Goal: Task Accomplishment & Management: Manage account settings

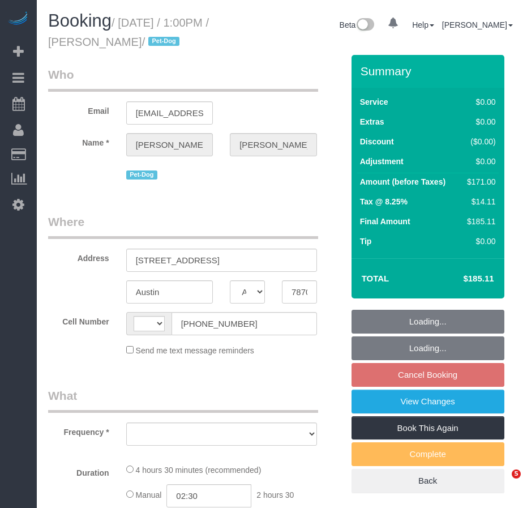
select select "TX"
select select "object:493"
select select "number:60"
select select "number:74"
select select "number:13"
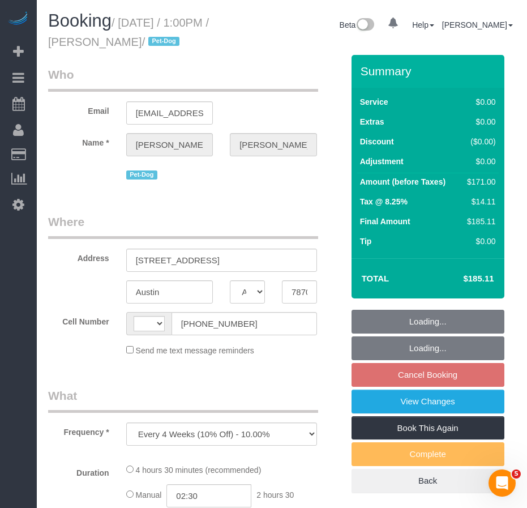
select select "number:7"
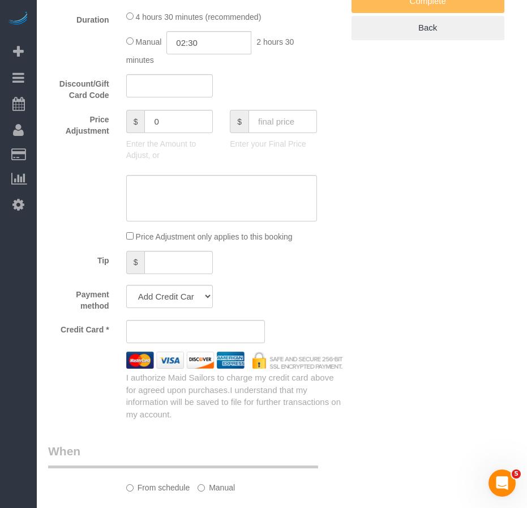
select select "string:[GEOGRAPHIC_DATA]"
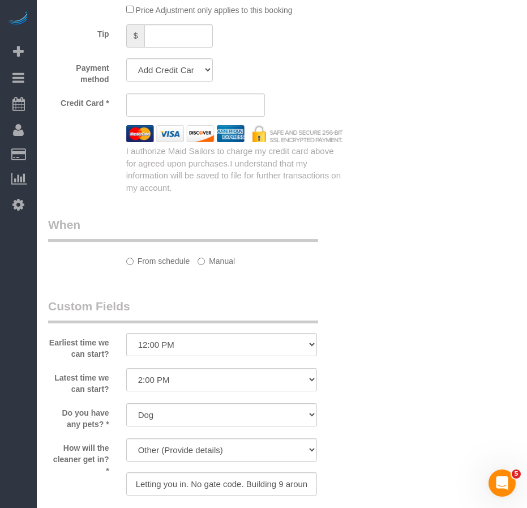
select select "string:stripe-pm_1QnndV4VGloSiKo7v2zxitHE"
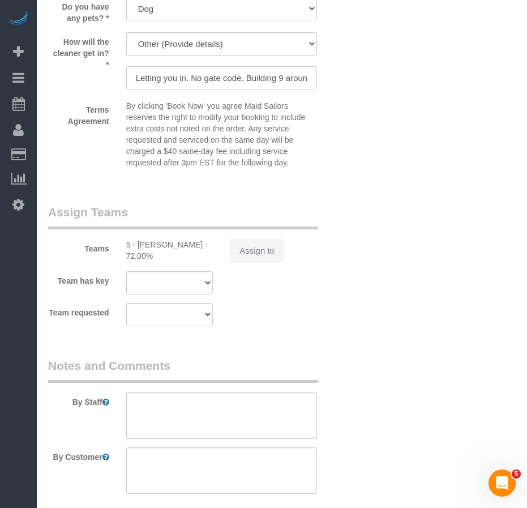
select select "spot6"
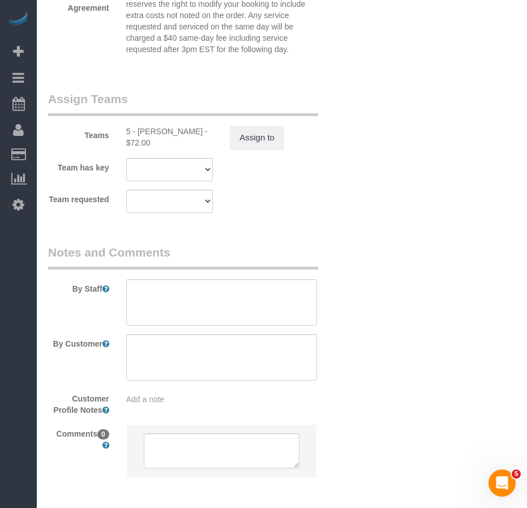
select select "spot66"
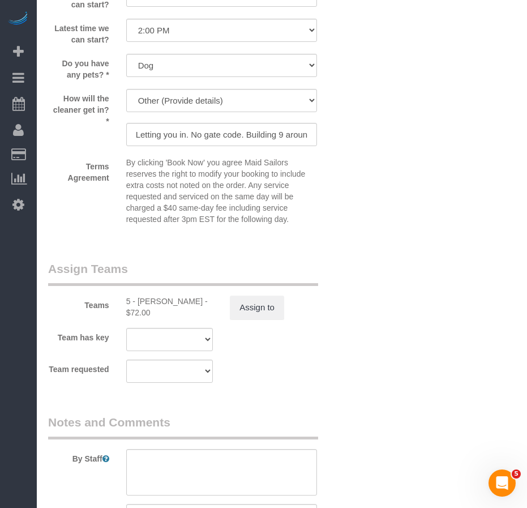
scroll to position [1370, 0]
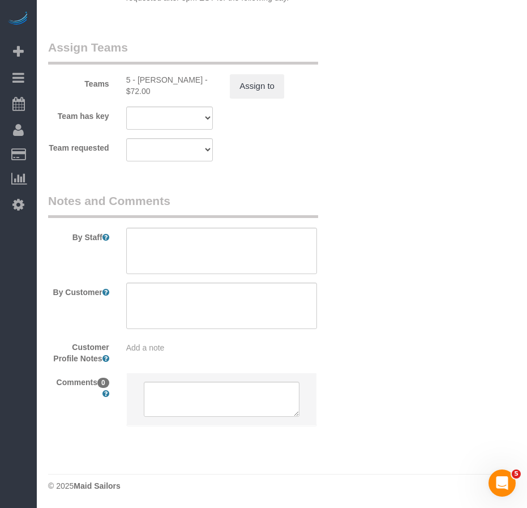
select select "2"
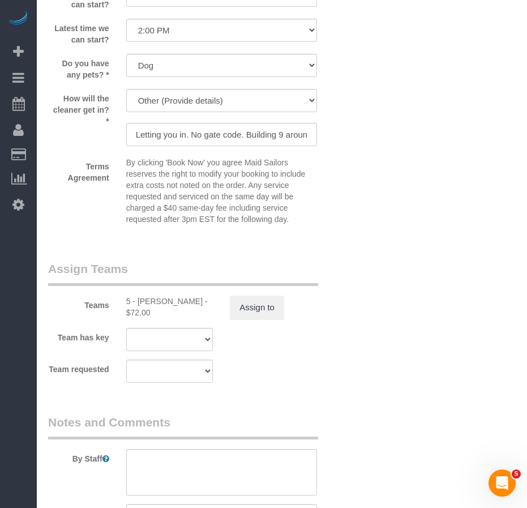
select select "object:1112"
select select "2"
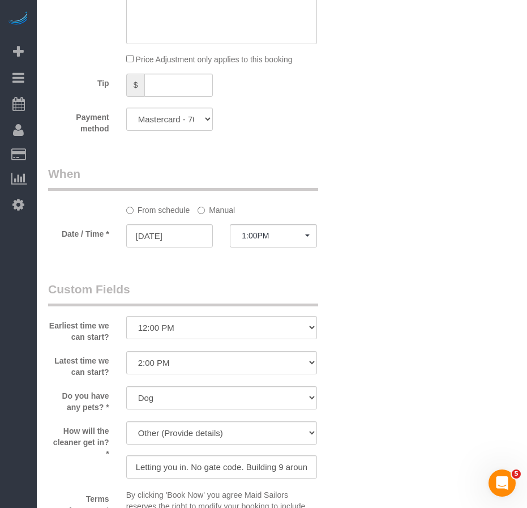
scroll to position [1030, 0]
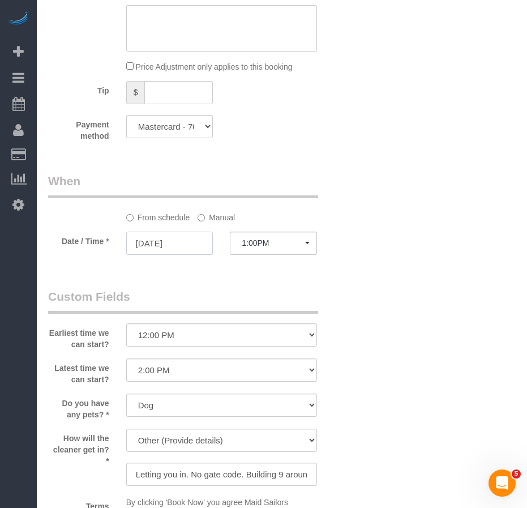
click at [170, 246] on input "10/03/2025" at bounding box center [169, 243] width 87 height 23
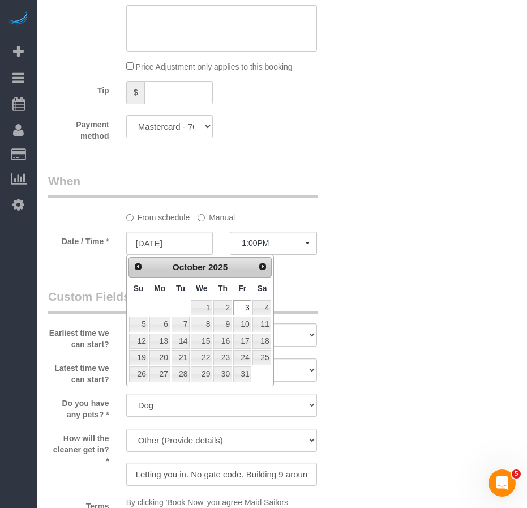
click at [413, 308] on div "Who Email [EMAIL_ADDRESS][DOMAIN_NAME] Name * [PERSON_NAME] Pet-Dog Where Addre…" at bounding box center [282, 27] width 468 height 2005
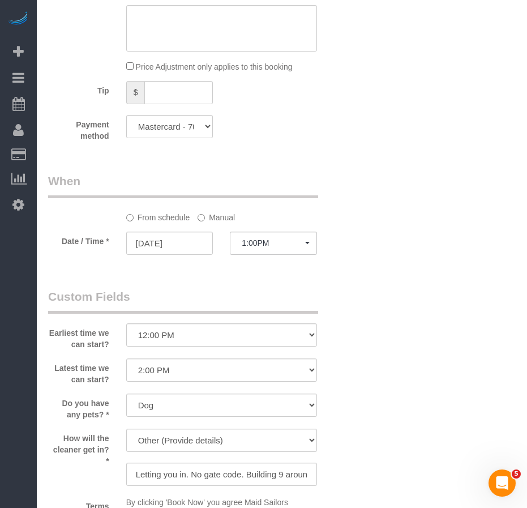
click at [409, 294] on div "Who Email [EMAIL_ADDRESS][DOMAIN_NAME] Name * [PERSON_NAME] Pet-Dog Where Addre…" at bounding box center [282, 27] width 468 height 2005
click at [185, 246] on input "10/03/2025" at bounding box center [169, 243] width 87 height 23
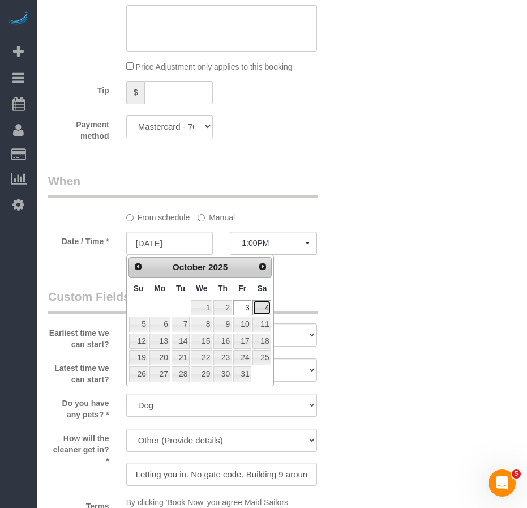
click at [267, 308] on link "4" at bounding box center [262, 307] width 19 height 15
type input "[DATE]"
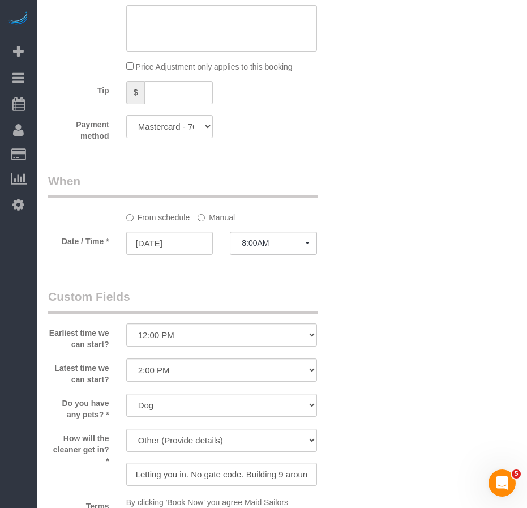
click at [392, 273] on div "Who Email [EMAIL_ADDRESS][DOMAIN_NAME] Name * [PERSON_NAME] Pet-Dog Where Addre…" at bounding box center [282, 27] width 468 height 2005
click at [280, 244] on span "8:00AM" at bounding box center [273, 242] width 63 height 9
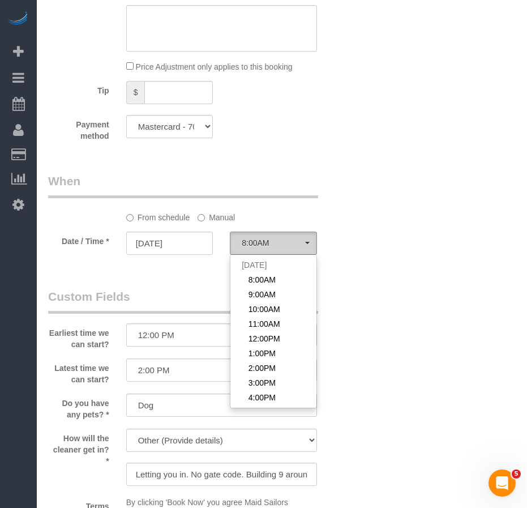
scroll to position [151, 0]
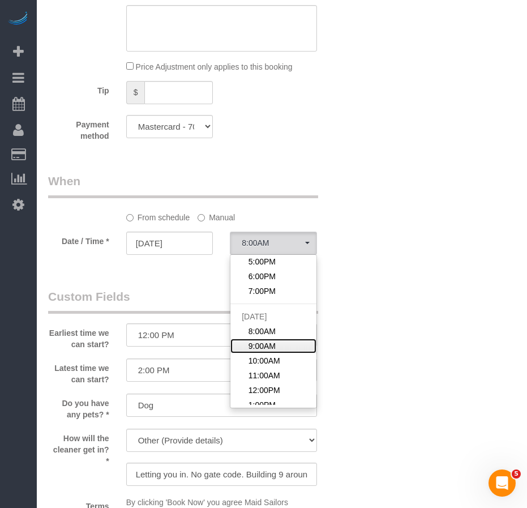
click at [272, 344] on span "9:00AM" at bounding box center [262, 345] width 27 height 11
select select "spot74"
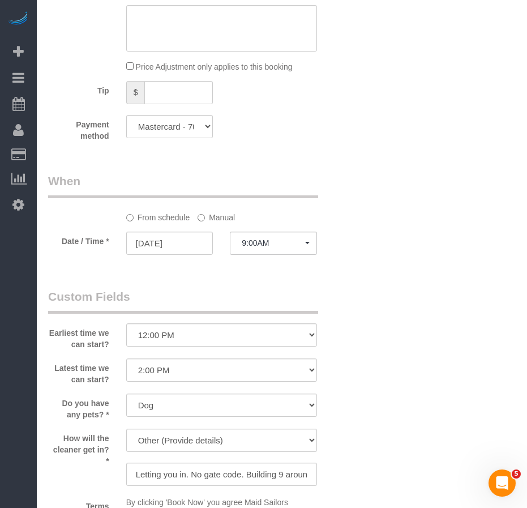
click at [376, 338] on div "Who Email [EMAIL_ADDRESS][DOMAIN_NAME] Name * [PERSON_NAME] Pet-Dog Where Addre…" at bounding box center [282, 27] width 468 height 2005
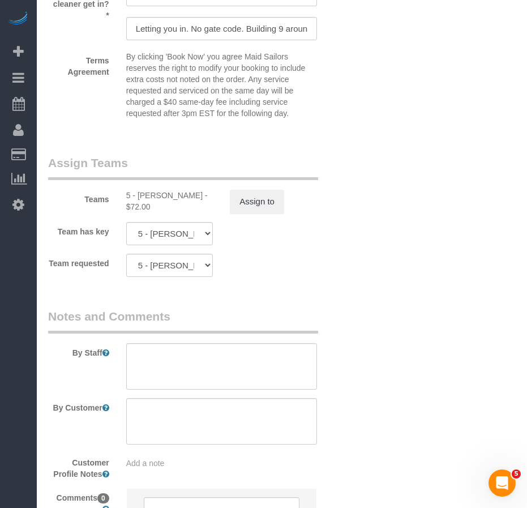
scroll to position [1591, 0]
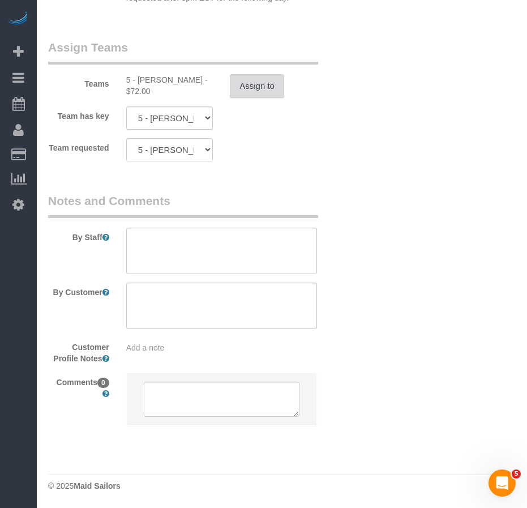
click at [258, 89] on button "Assign to" at bounding box center [257, 86] width 54 height 24
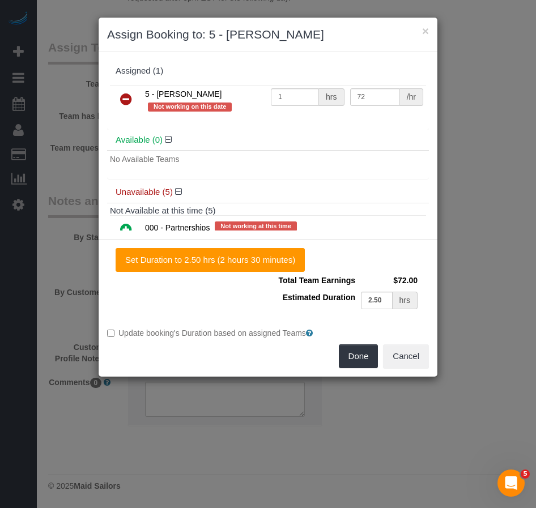
drag, startPoint x: 125, startPoint y: 99, endPoint x: 273, endPoint y: 243, distance: 206.7
click at [125, 100] on icon at bounding box center [126, 99] width 12 height 14
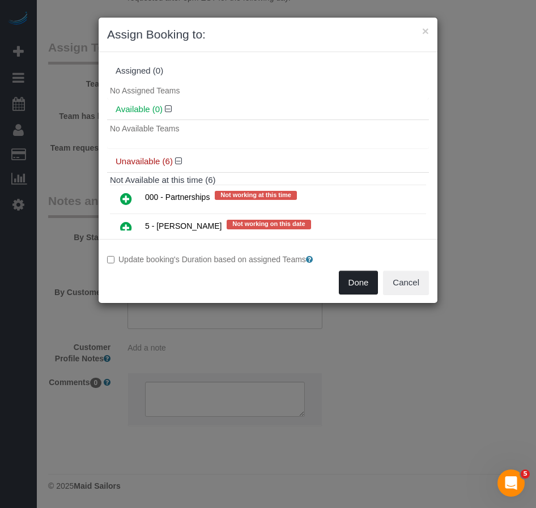
click at [356, 282] on button "Done" at bounding box center [359, 283] width 40 height 24
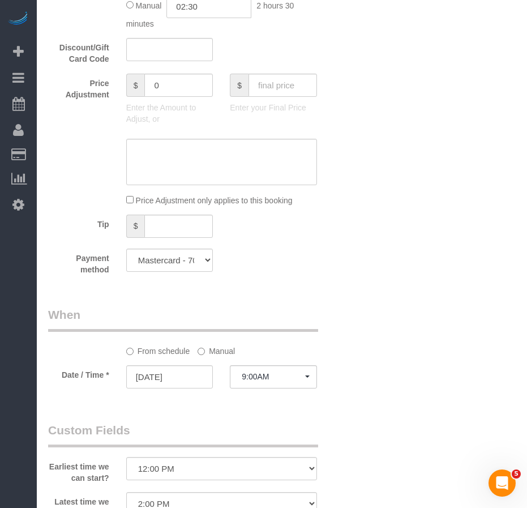
scroll to position [911, 0]
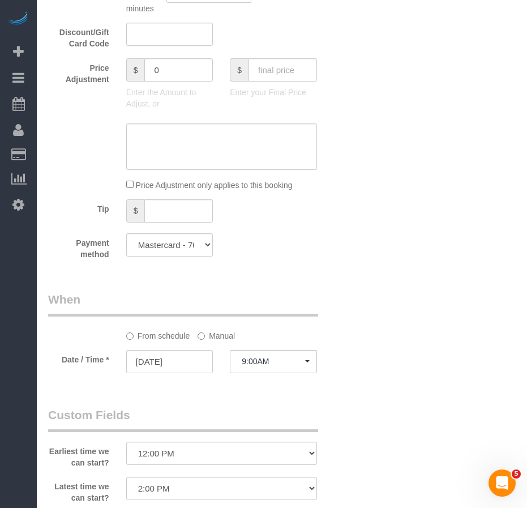
click at [413, 272] on div "Who Email [EMAIL_ADDRESS][DOMAIN_NAME] Name * [PERSON_NAME] Pet-Dog Where Addre…" at bounding box center [282, 146] width 468 height 2005
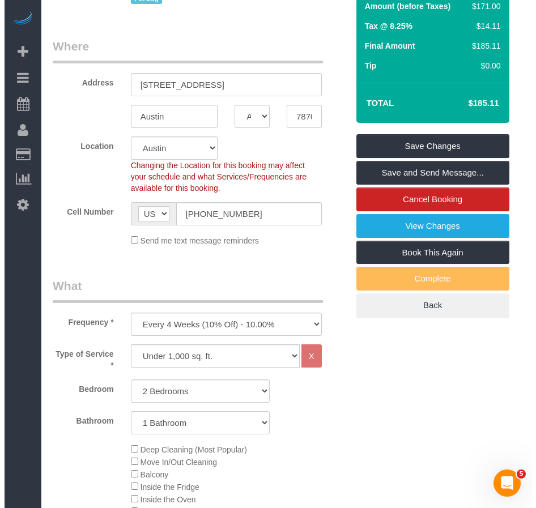
scroll to position [175, 0]
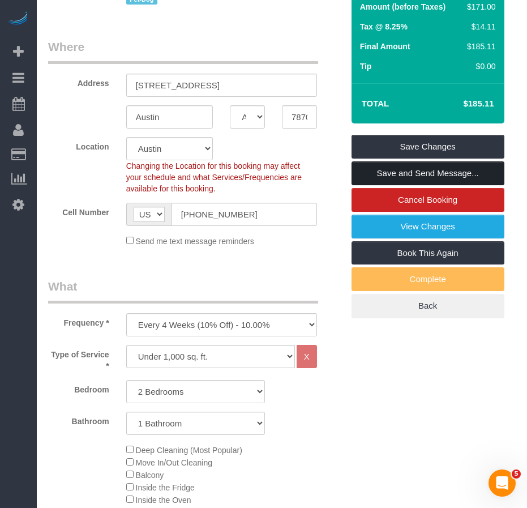
click at [392, 172] on link "Save and Send Message..." at bounding box center [428, 173] width 153 height 24
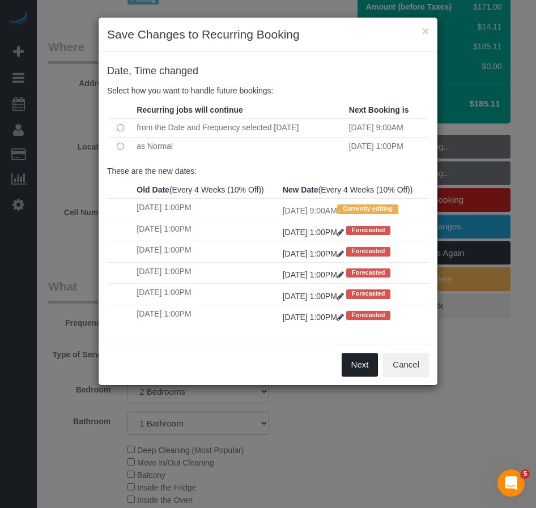
click at [359, 377] on button "Next" at bounding box center [360, 365] width 37 height 24
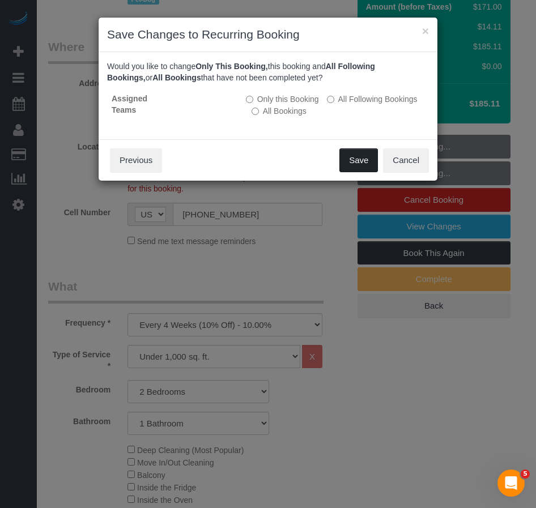
click at [351, 161] on button "Save" at bounding box center [358, 160] width 39 height 24
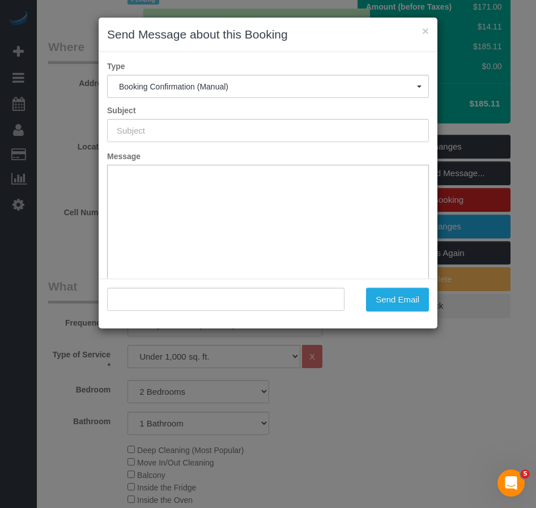
type input "Cleaning Confirmed for 10/04/2025 at 9:00am"
type input ""Heather Farrell" <heathermfarrell@gmail.com>"
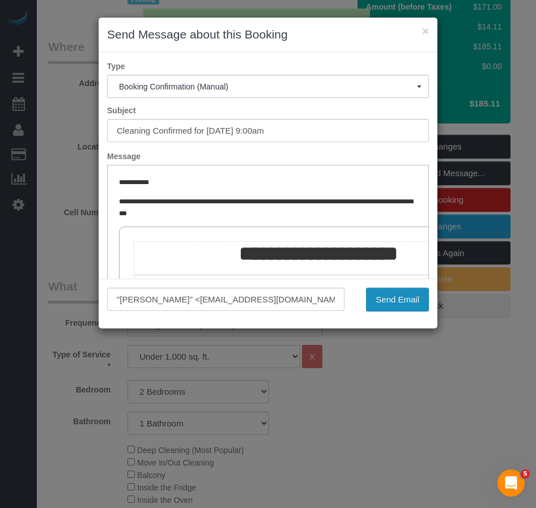
scroll to position [0, 0]
click at [386, 301] on button "Send Email" at bounding box center [397, 300] width 63 height 24
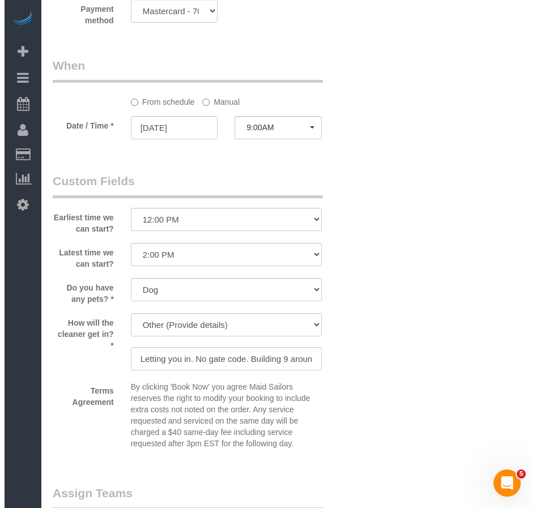
scroll to position [1292, 0]
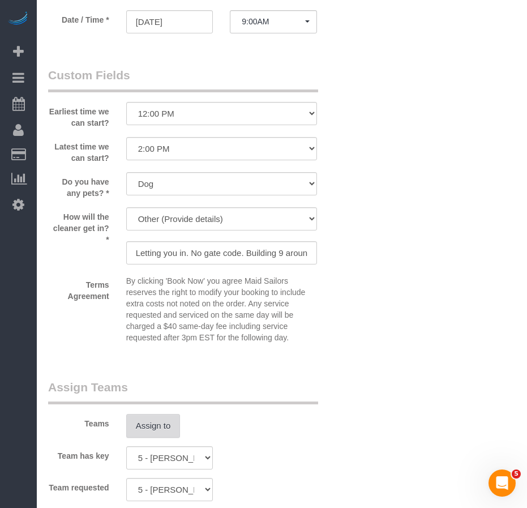
click at [157, 428] on button "Assign to" at bounding box center [153, 426] width 54 height 24
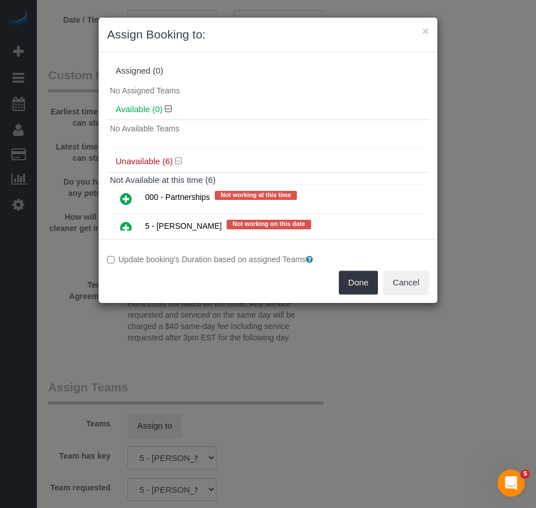
scroll to position [139, 0]
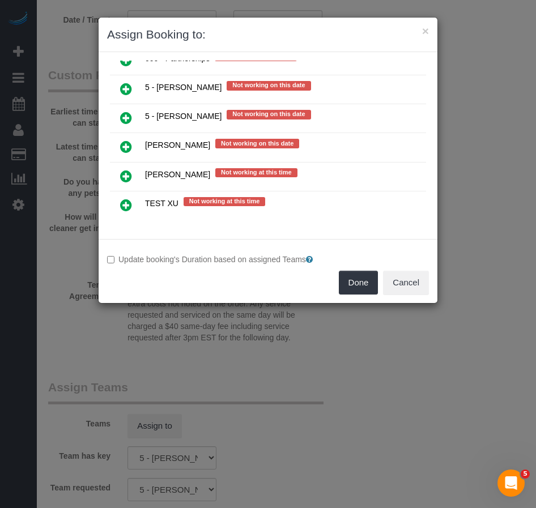
click at [129, 147] on icon at bounding box center [126, 147] width 12 height 14
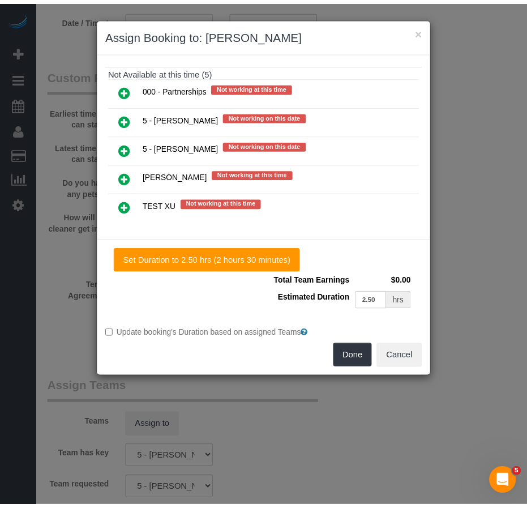
scroll to position [153, 0]
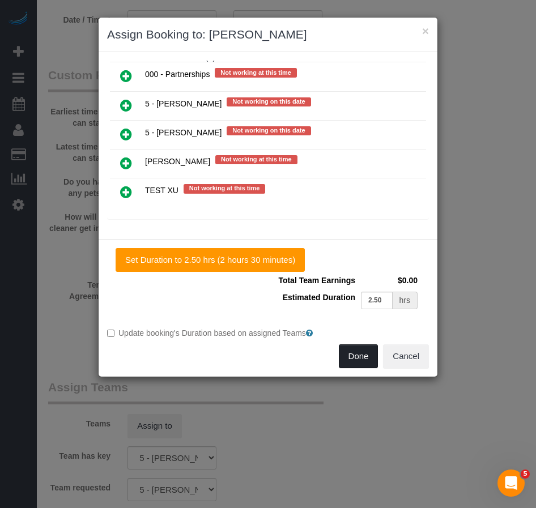
click at [357, 358] on button "Done" at bounding box center [359, 356] width 40 height 24
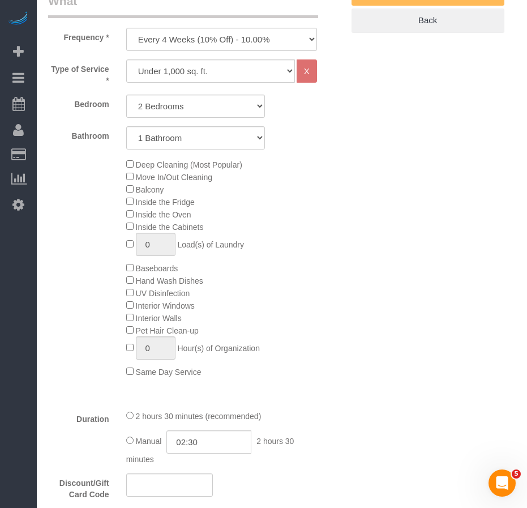
scroll to position [499, 0]
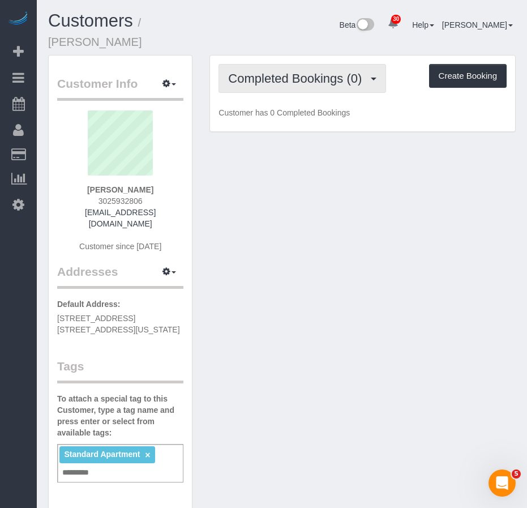
click at [284, 87] on button "Completed Bookings (0)" at bounding box center [303, 78] width 168 height 29
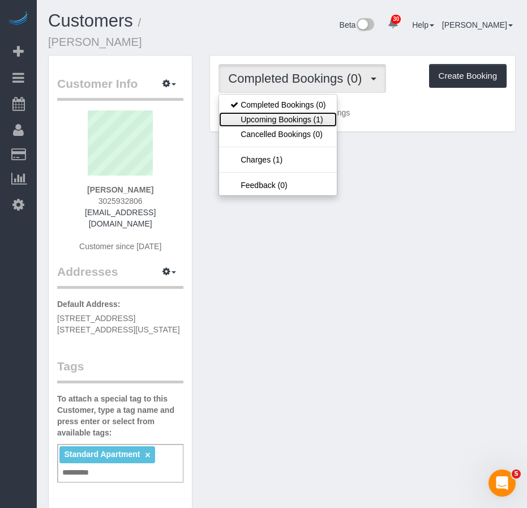
click at [273, 117] on link "Upcoming Bookings (1)" at bounding box center [278, 119] width 118 height 15
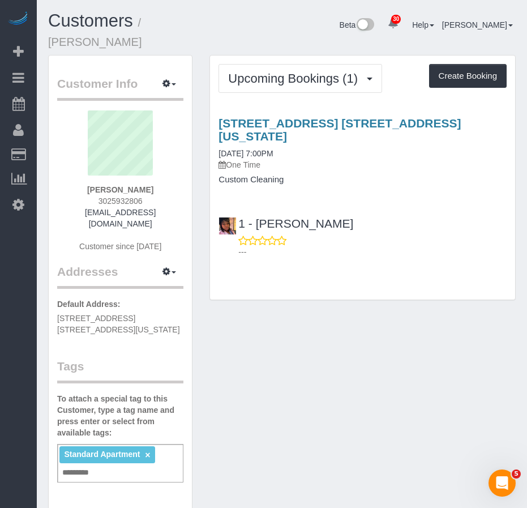
drag, startPoint x: 277, startPoint y: 139, endPoint x: 216, endPoint y: 139, distance: 60.6
click at [216, 139] on div "154 West 70th Street, Apt. 10l, New York, NY 10023 09/30/2025 7:00PM One Time C…" at bounding box center [362, 151] width 305 height 68
copy link "09/30/2025 7:00PM"
click at [251, 149] on link "09/30/2025 7:00PM" at bounding box center [246, 153] width 54 height 9
drag, startPoint x: 87, startPoint y: 190, endPoint x: 153, endPoint y: 191, distance: 66.8
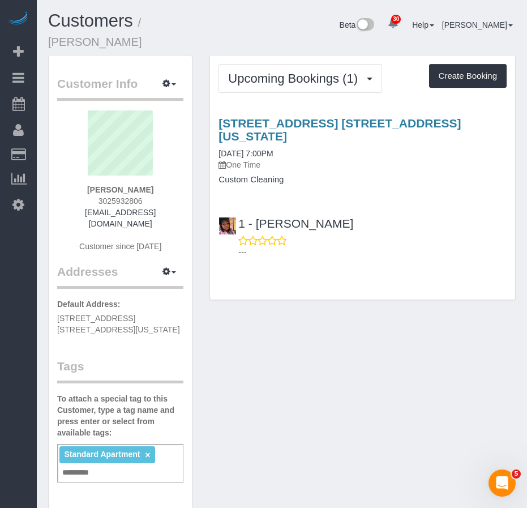
click at [153, 191] on div "Hannah Tattersall 3025932806 htatt23@gmail.com Customer since 2025" at bounding box center [120, 186] width 126 height 153
copy strong "Hannah Tattersall"
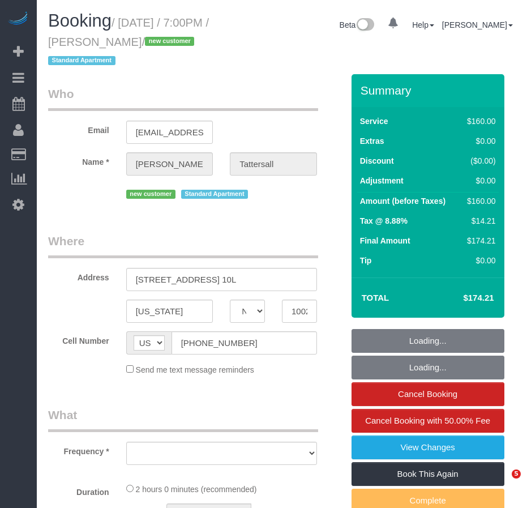
select select "NY"
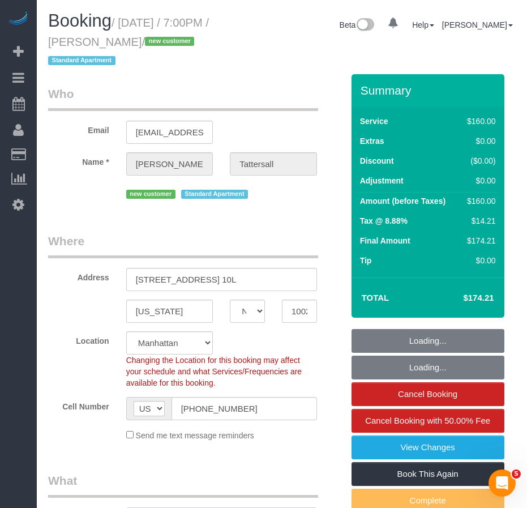
select select "string:stripe-pm_1SCOKv4VGloSiKo7cUTzvdpF"
select select "object:1099"
select select "number:66"
select select "number:79"
select select "number:15"
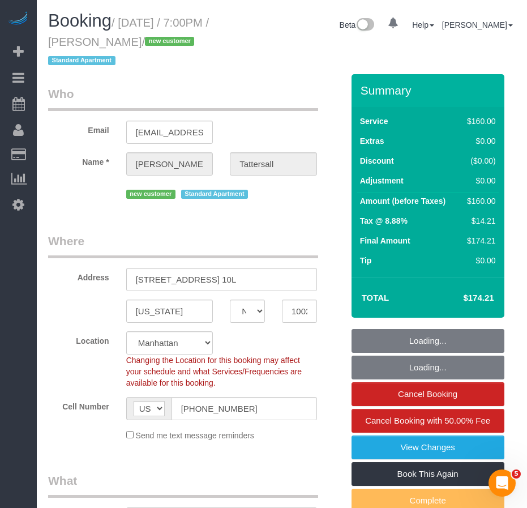
select select "number:5"
select select "spot1"
select select "object:1491"
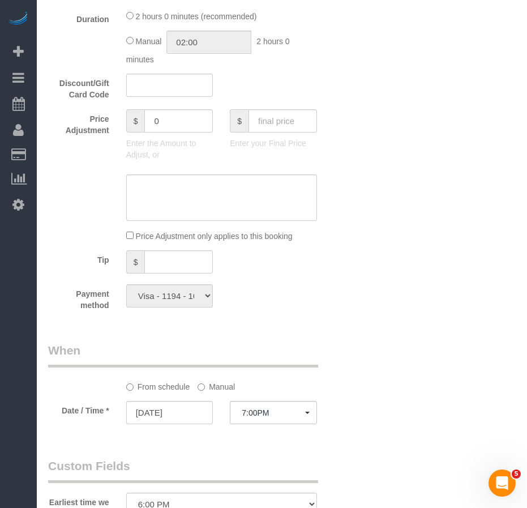
scroll to position [680, 0]
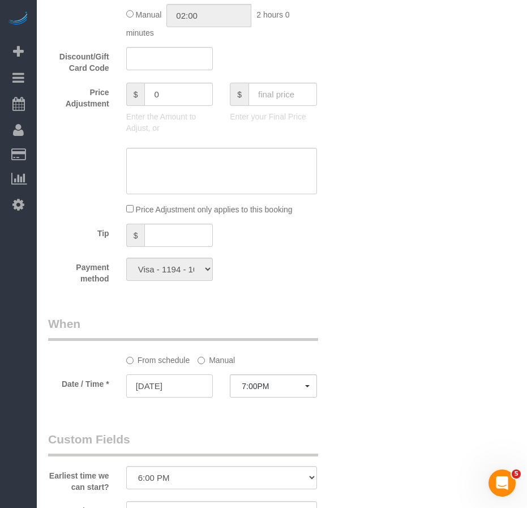
click at [197, 387] on input "[DATE]" at bounding box center [169, 385] width 87 height 23
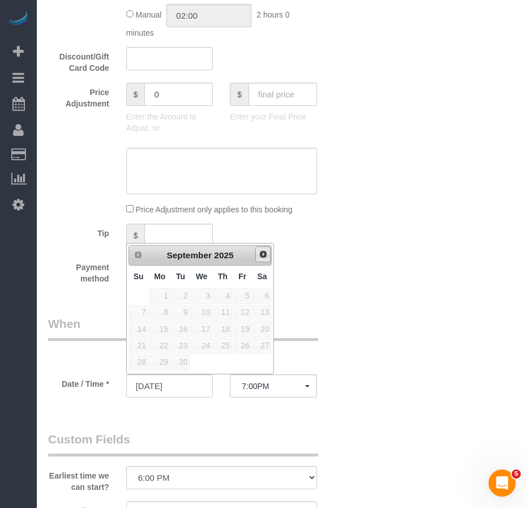
click at [263, 255] on span "Next" at bounding box center [263, 254] width 9 height 9
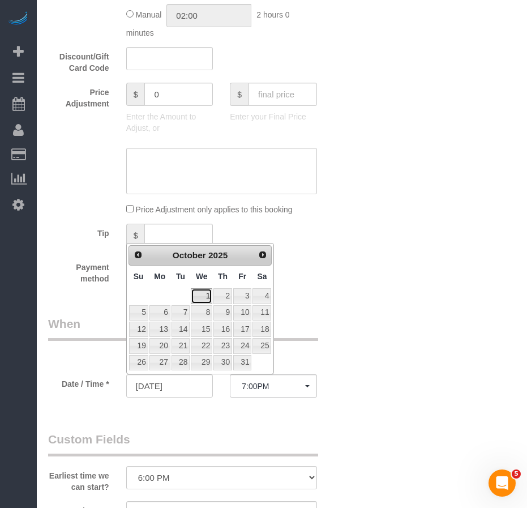
click at [203, 295] on link "1" at bounding box center [202, 295] width 22 height 15
type input "10/01/2025"
select select "spot2"
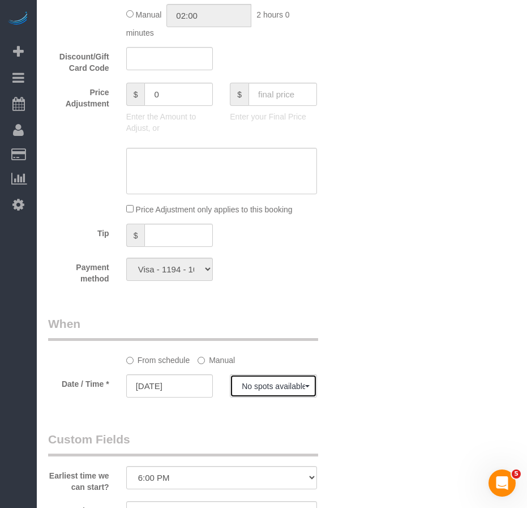
click at [280, 387] on span "No spots available" at bounding box center [273, 386] width 63 height 9
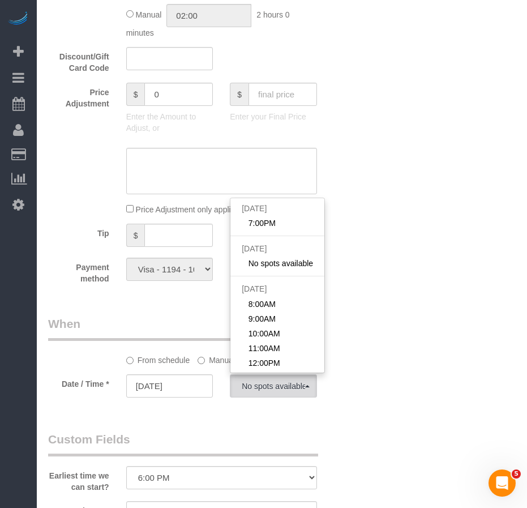
click at [412, 370] on div "Who Email htatt23@gmail.com Name * Hannah Tattersall new customer Standard Apar…" at bounding box center [282, 272] width 468 height 1756
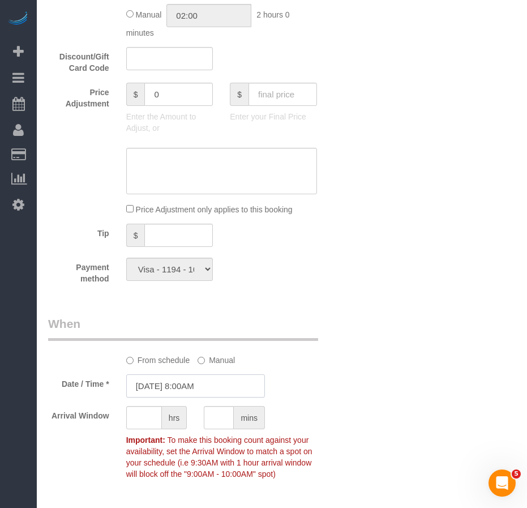
click at [223, 386] on input "10/01/2025 8:00AM" at bounding box center [195, 385] width 139 height 23
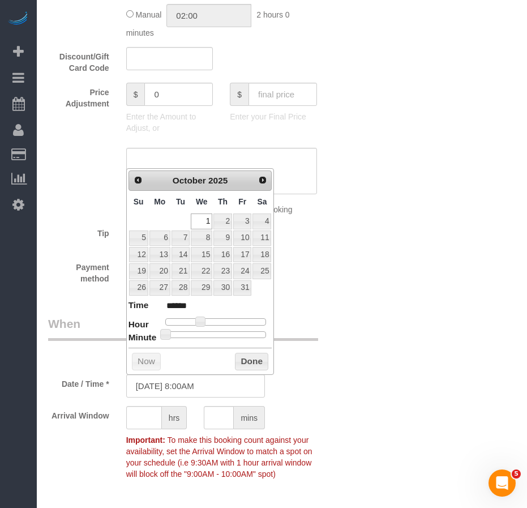
type input "10/01/2025 10:00AM"
type input "*******"
click at [209, 322] on div at bounding box center [215, 321] width 101 height 7
type input "10/01/2025 9:00AM"
type input "******"
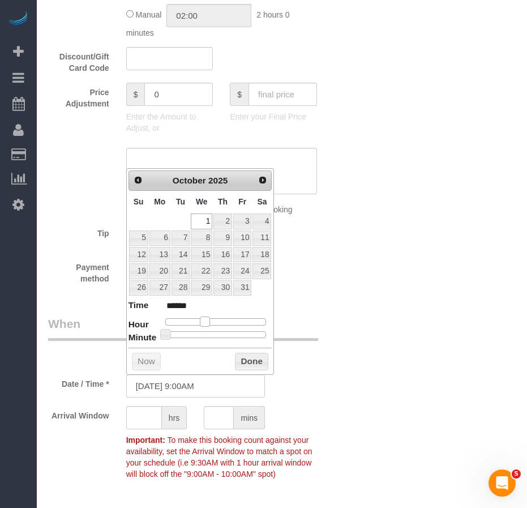
click at [203, 320] on div at bounding box center [215, 321] width 101 height 7
type input "10/01/2025 4:00PM"
type input "******"
click at [235, 322] on div at bounding box center [215, 321] width 101 height 7
type input "10/01/2025 6:00PM"
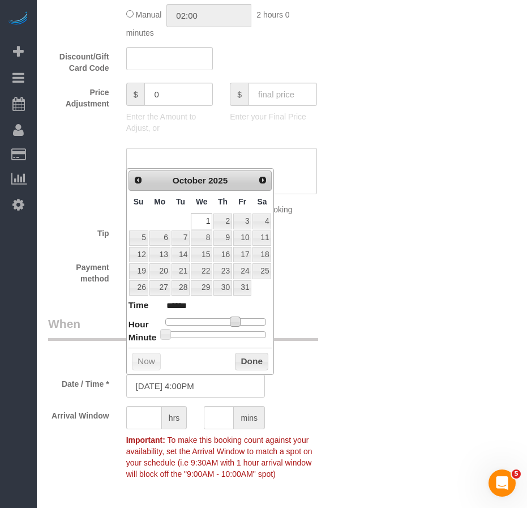
type input "******"
click at [245, 322] on div at bounding box center [215, 321] width 101 height 7
click at [251, 363] on button "Done" at bounding box center [251, 362] width 33 height 18
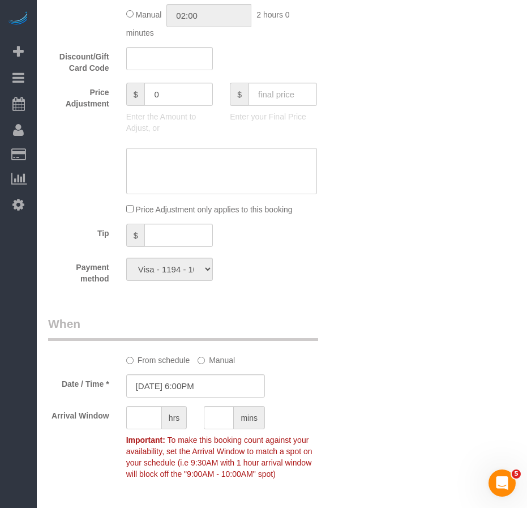
click at [390, 425] on div "Who Email htatt23@gmail.com Name * Hannah Tattersall new customer Standard Apar…" at bounding box center [282, 314] width 468 height 1841
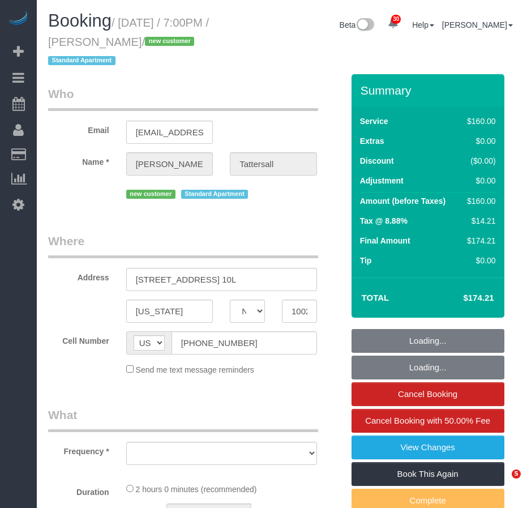
select select "NY"
select select "object:823"
select select "number:66"
select select "number:79"
select select "number:15"
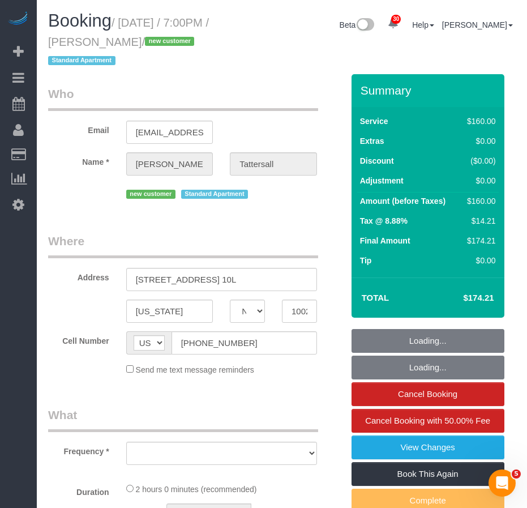
select select "number:5"
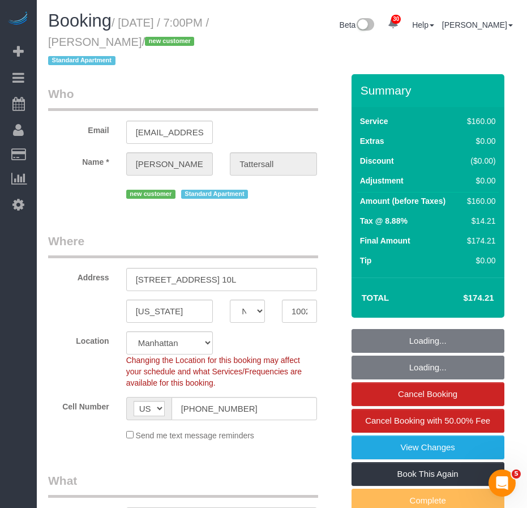
select select "string:stripe-pm_1SCOKv4VGloSiKo7cUTzvdpF"
select select "object:1103"
select select "spot1"
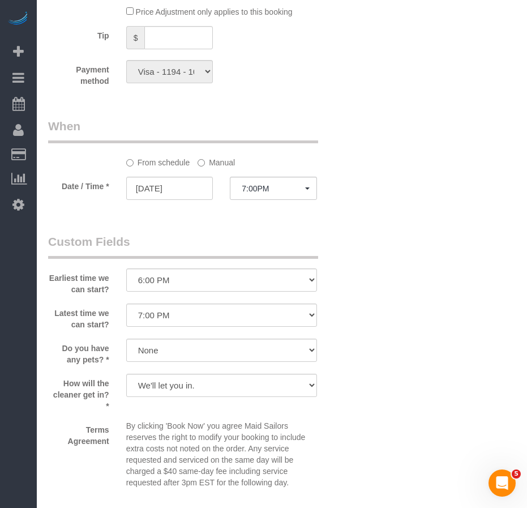
scroll to position [906, 0]
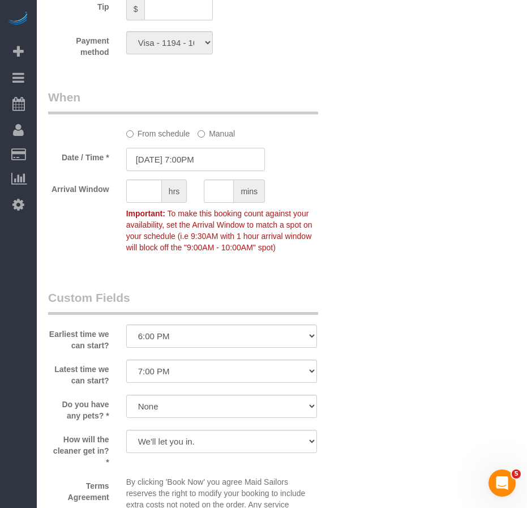
click at [163, 159] on input "[DATE] 7:00PM" at bounding box center [195, 159] width 139 height 23
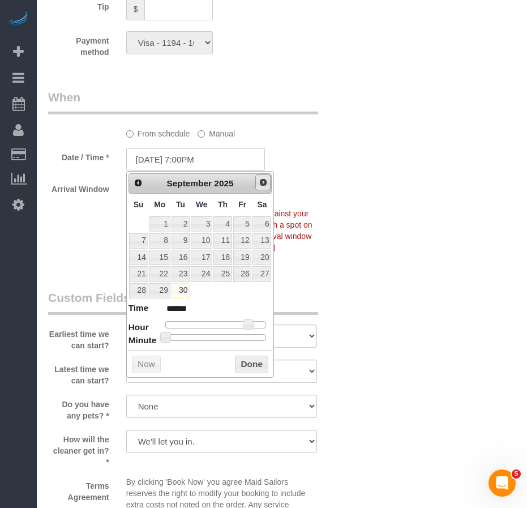
click at [262, 183] on span "Next" at bounding box center [263, 182] width 9 height 9
click at [202, 222] on link "1" at bounding box center [202, 223] width 22 height 15
type input "10/01/2025 7:00PM"
click at [250, 367] on button "Done" at bounding box center [251, 365] width 33 height 18
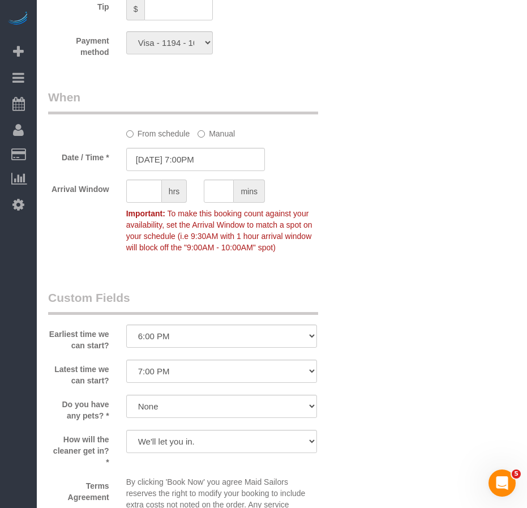
click at [388, 381] on div "Who Email htatt23@gmail.com Name * Hannah Tattersall new customer Standard Apar…" at bounding box center [282, 88] width 468 height 1841
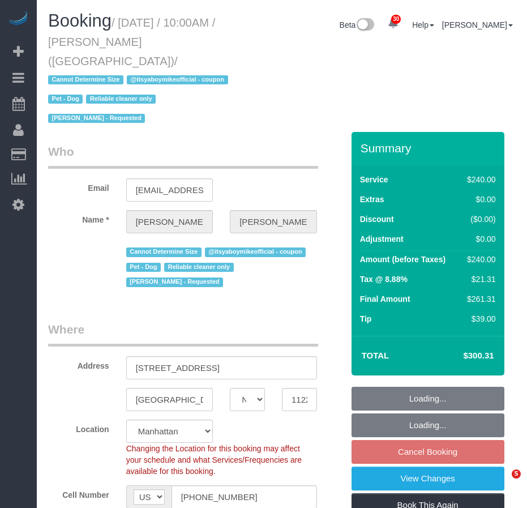
select select "NY"
select select "180"
select select "string:stripe-pm_1QP4kw4VGloSiKo7GlpLBsIX"
select select "number:89"
select select "number:90"
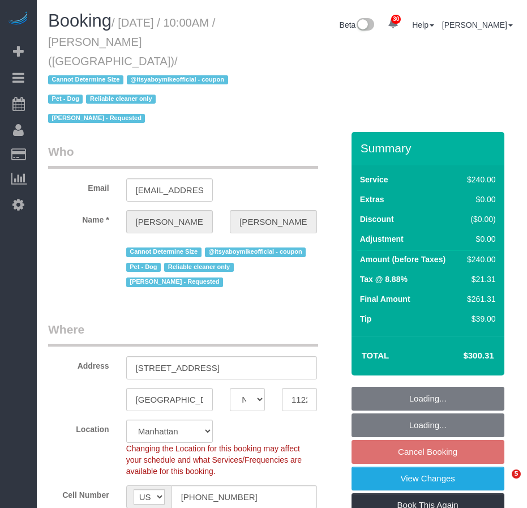
select select "number:13"
select select "number:5"
select select "spot3"
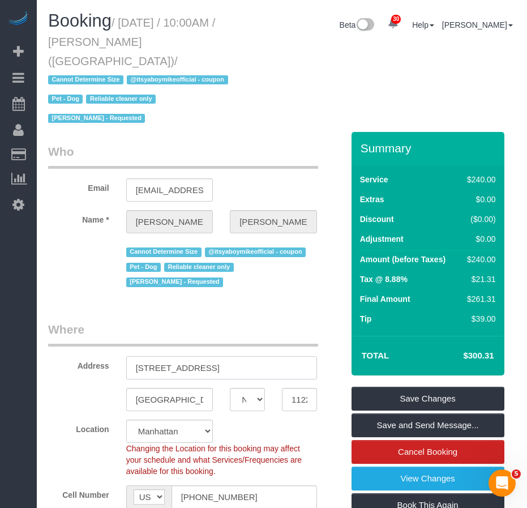
drag, startPoint x: 157, startPoint y: 366, endPoint x: 207, endPoint y: 369, distance: 50.5
click at [207, 369] on input "[STREET_ADDRESS]" at bounding box center [221, 367] width 191 height 23
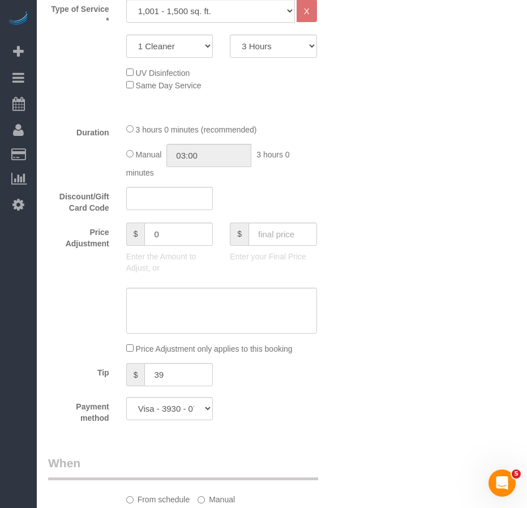
scroll to position [623, 0]
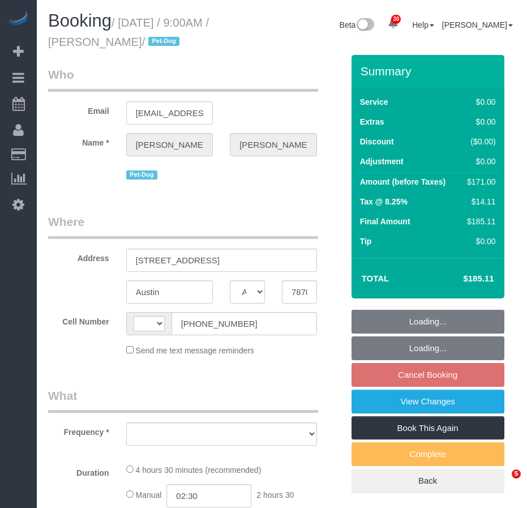
select select "[GEOGRAPHIC_DATA]"
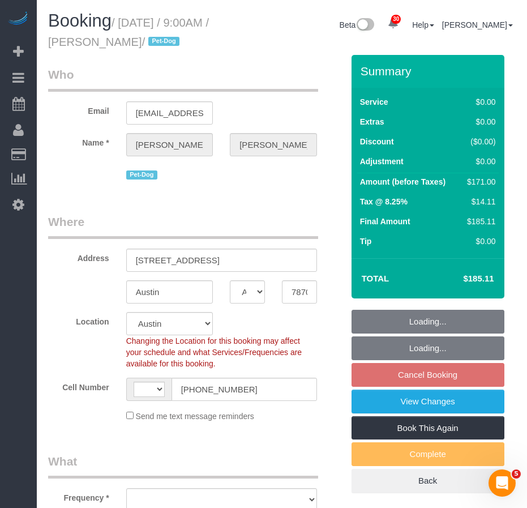
select select "string:[GEOGRAPHIC_DATA]"
select select "string:stripe-pm_1QnndV4VGloSiKo7v2zxitHE"
select select "spot2"
select select "number:60"
select select "number:74"
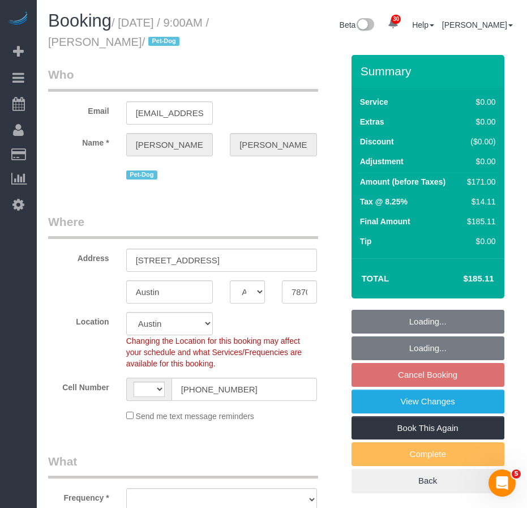
select select "number:13"
select select "number:7"
select select "object:997"
select select "2"
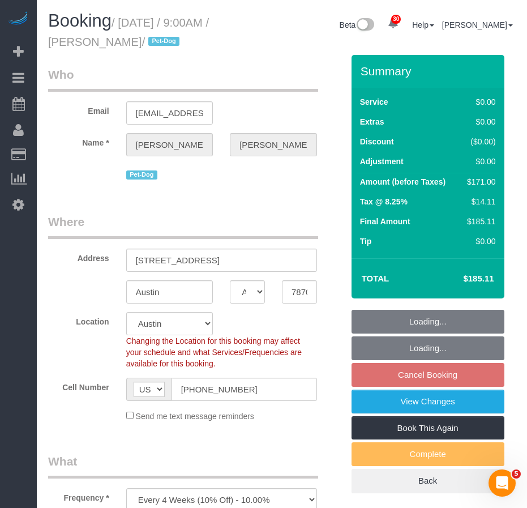
select select "object:1143"
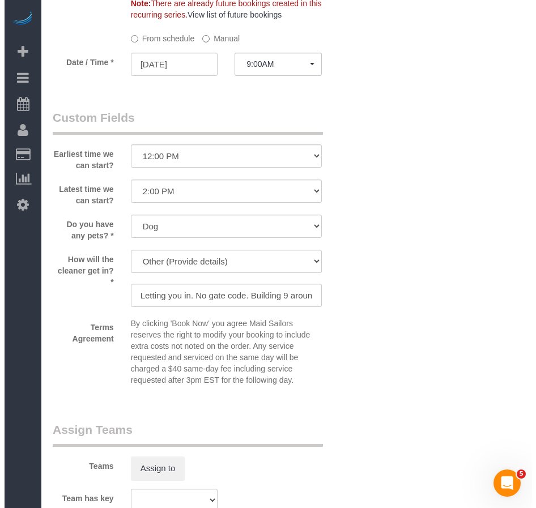
scroll to position [1303, 0]
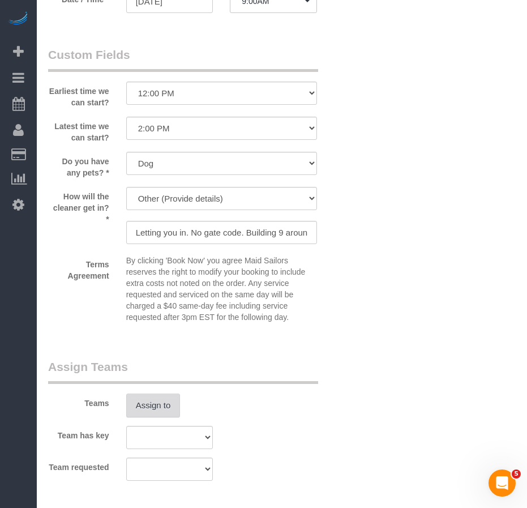
click at [149, 407] on button "Assign to" at bounding box center [153, 406] width 54 height 24
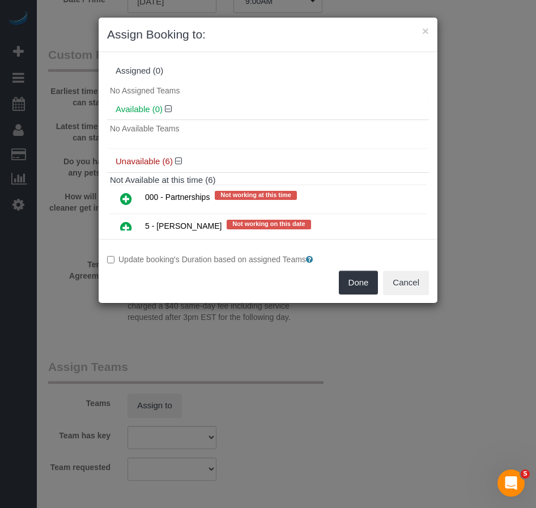
scroll to position [139, 0]
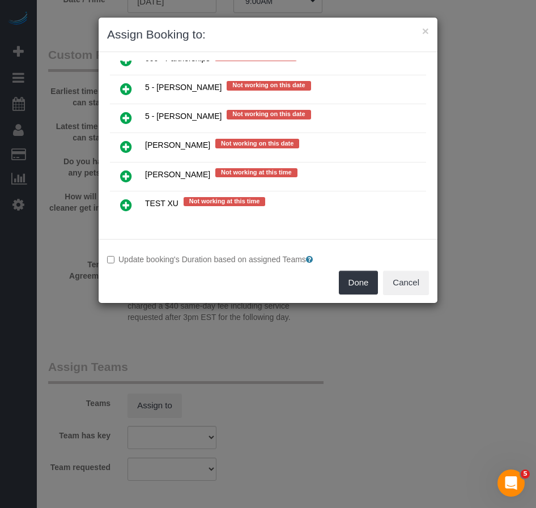
click at [125, 147] on icon at bounding box center [126, 147] width 12 height 14
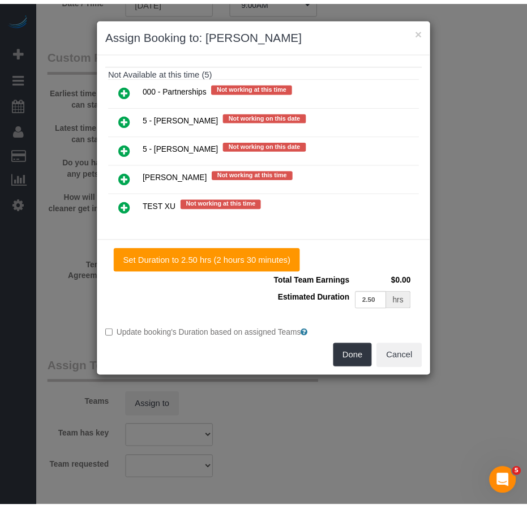
scroll to position [153, 0]
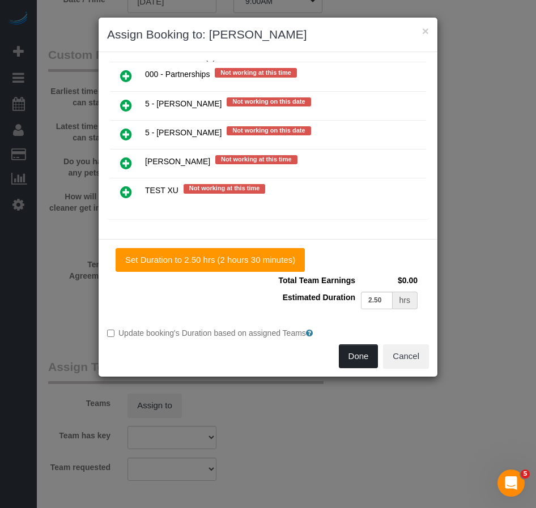
click at [352, 358] on button "Done" at bounding box center [359, 356] width 40 height 24
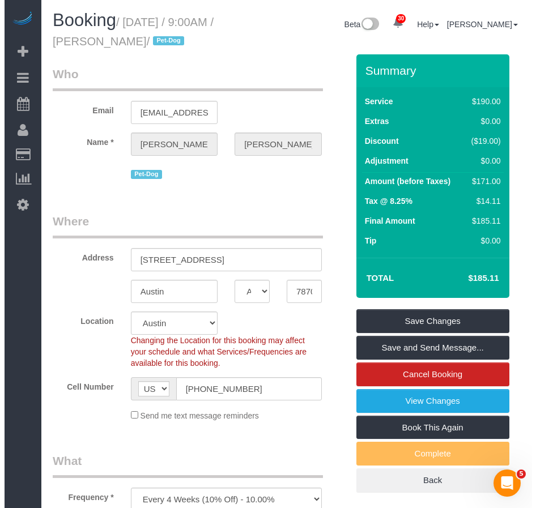
scroll to position [0, 0]
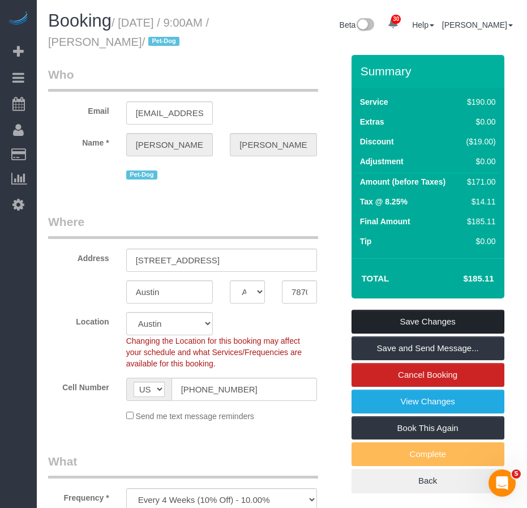
drag, startPoint x: 402, startPoint y: 322, endPoint x: 355, endPoint y: 323, distance: 47.0
click at [402, 322] on link "Save Changes" at bounding box center [428, 322] width 153 height 24
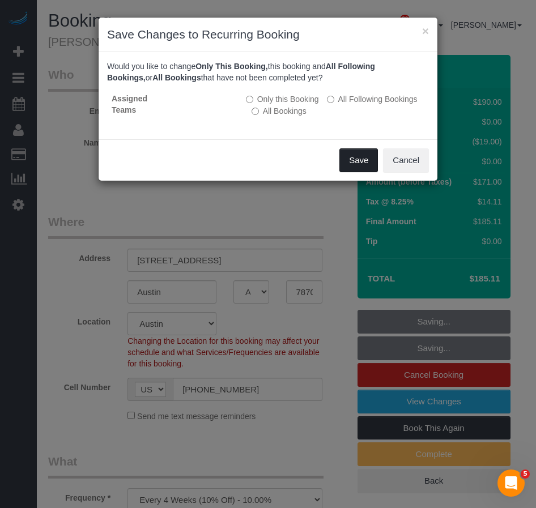
click at [353, 161] on button "Save" at bounding box center [358, 160] width 39 height 24
